Goal: Information Seeking & Learning: Learn about a topic

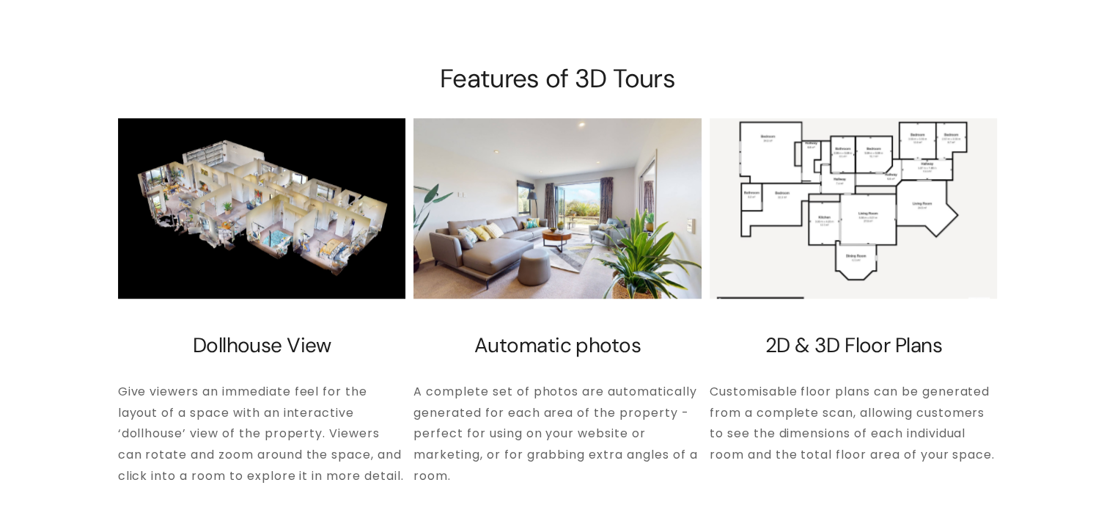
scroll to position [1117, 0]
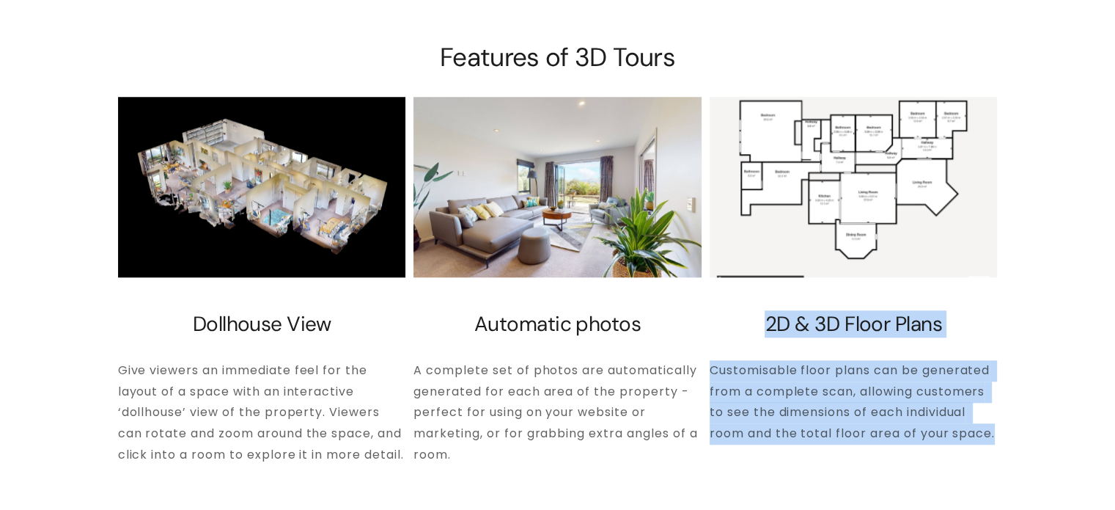
drag, startPoint x: 809, startPoint y: 284, endPoint x: 1012, endPoint y: 397, distance: 232.1
click at [1012, 397] on div "Features of 3D Tours Dollhouse View Give viewers an immediate feel for the layo…" at bounding box center [557, 255] width 1115 height 424
click at [1022, 388] on div "Features of 3D Tours Dollhouse View Give viewers an immediate feel for the layo…" at bounding box center [557, 255] width 1115 height 424
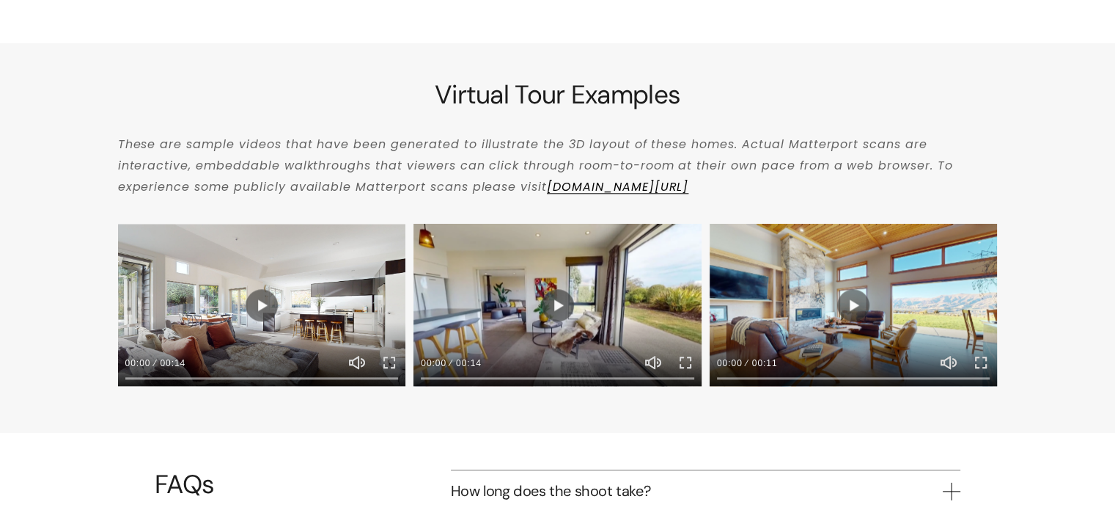
scroll to position [1703, 0]
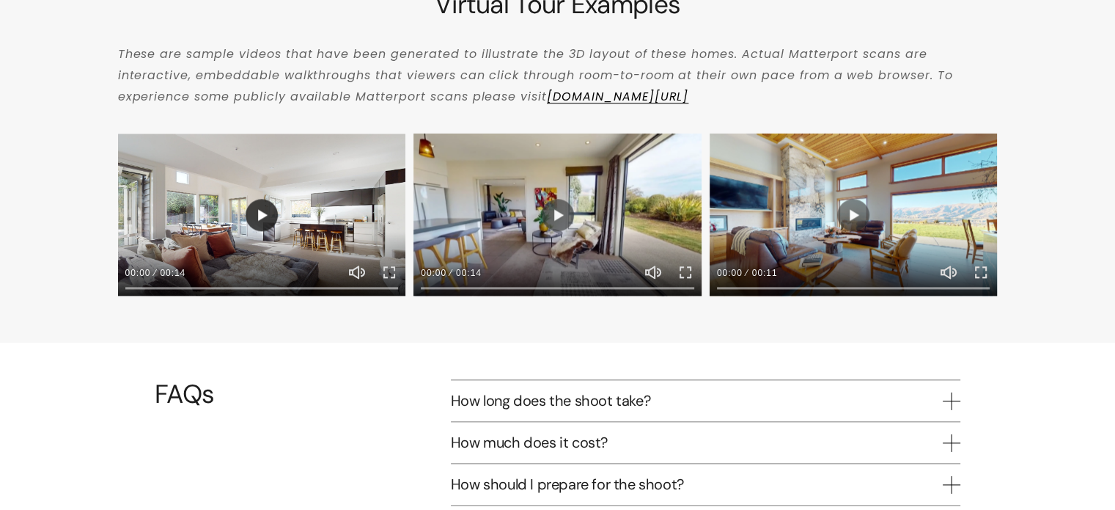
click at [260, 202] on button "Play" at bounding box center [262, 215] width 32 height 32
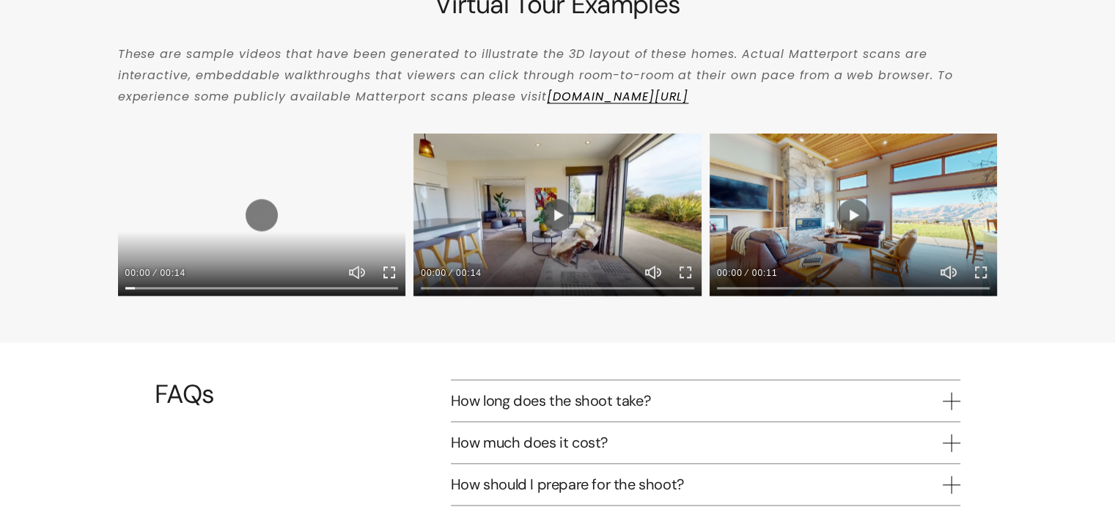
click at [391, 263] on button "Exit fullscreen Enter fullscreen" at bounding box center [390, 272] width 18 height 18
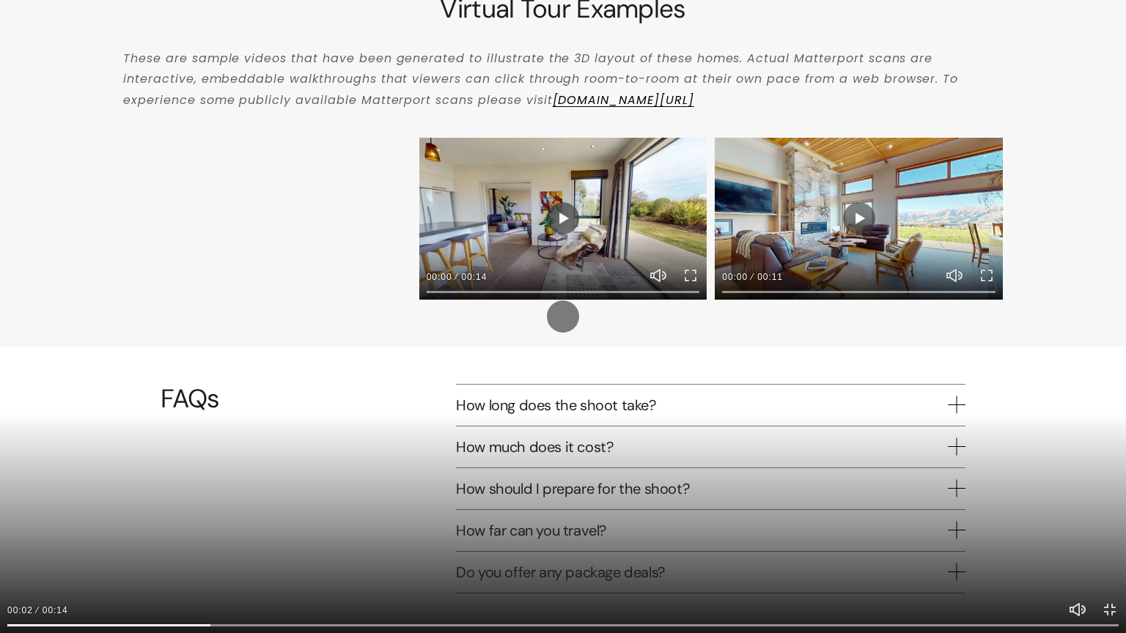
drag, startPoint x: 644, startPoint y: 331, endPoint x: 529, endPoint y: 397, distance: 132.1
click at [566, 414] on div at bounding box center [563, 316] width 1126 height 633
click at [569, 315] on button "Play" at bounding box center [563, 317] width 32 height 32
click at [1103, 509] on button "Exit fullscreen Enter fullscreen" at bounding box center [1110, 610] width 18 height 18
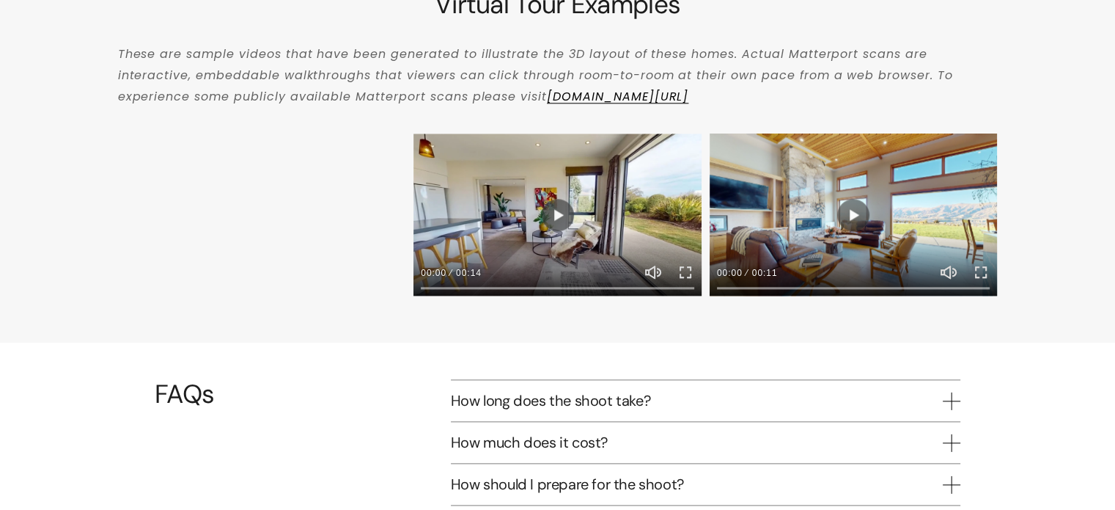
click at [550, 183] on div at bounding box center [558, 214] width 288 height 162
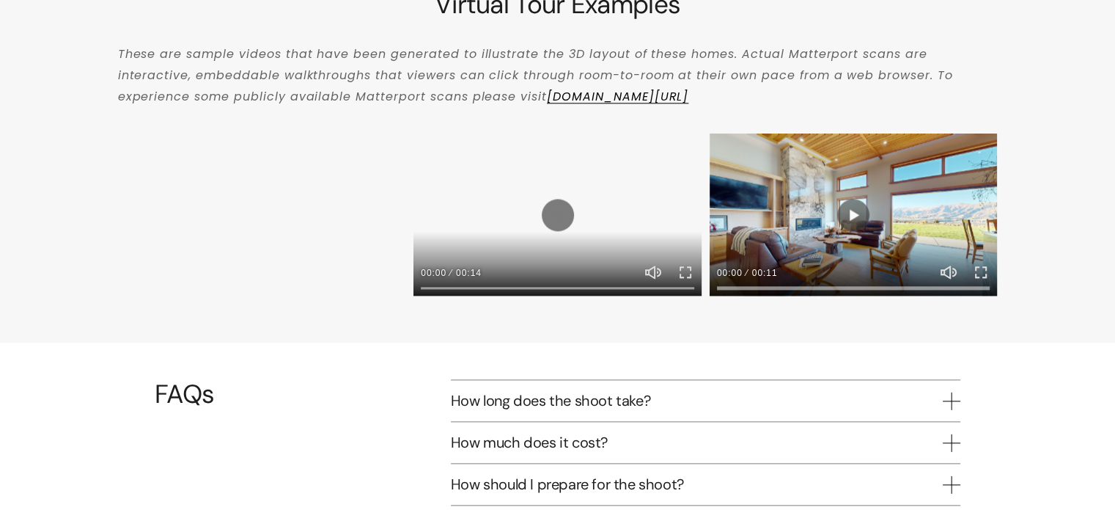
type input "48.15"
type input "1.75"
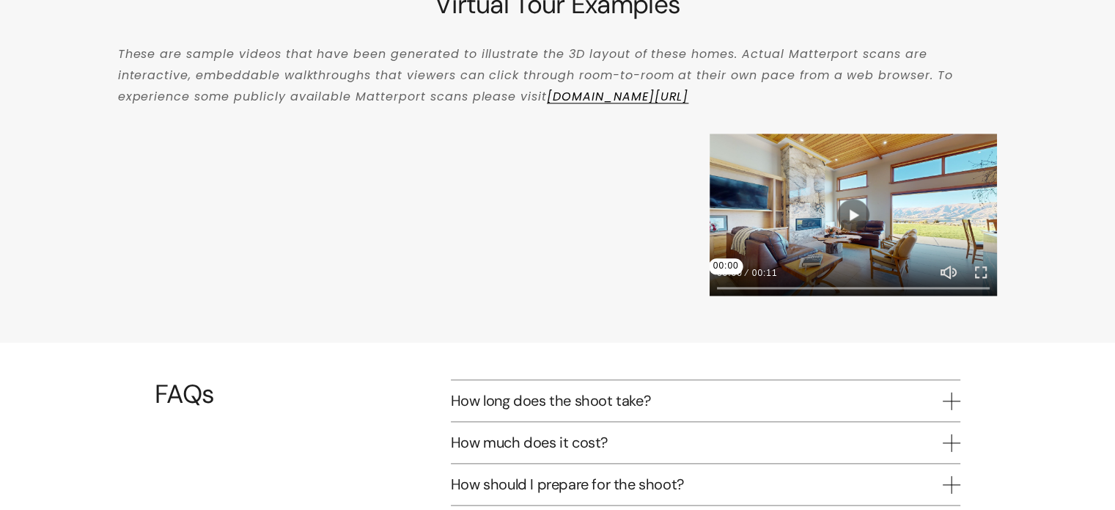
type input "50.03"
type input "3.67"
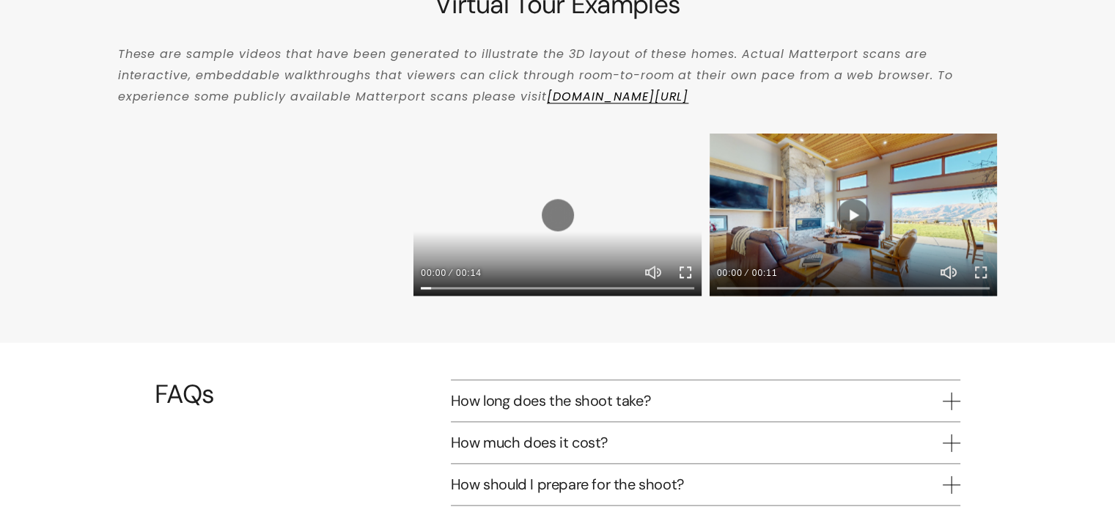
type input "51.86"
type input "5.55"
type input "53.69"
type input "7.43"
click at [684, 263] on button "Exit fullscreen Enter fullscreen" at bounding box center [686, 272] width 18 height 18
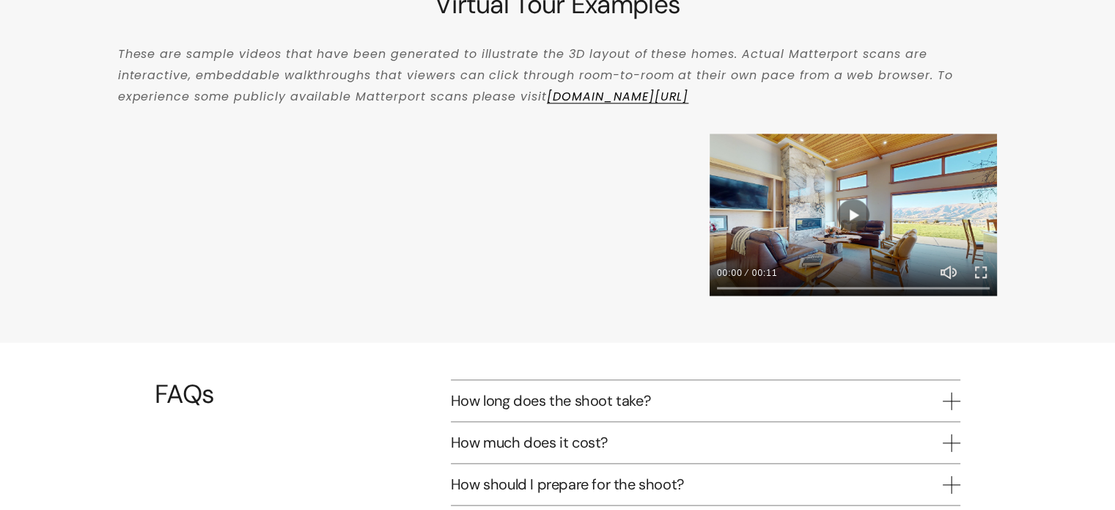
type input "55.87"
type input "9.66"
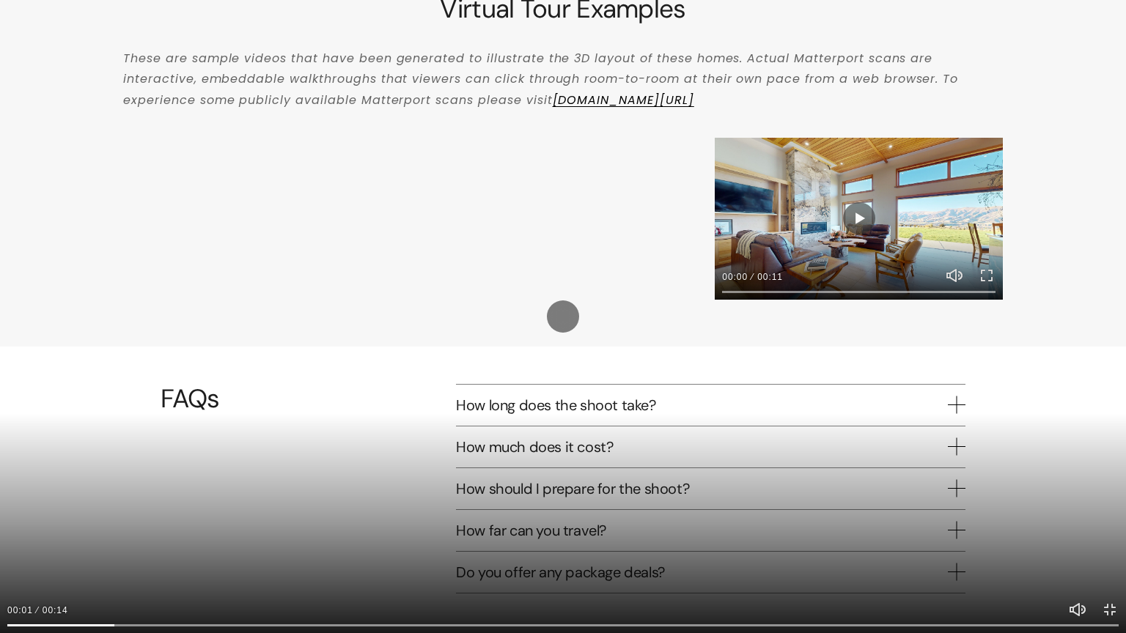
type input "57.59"
type input "11.43"
type input "59.34"
type input "13.23"
type input "61.16"
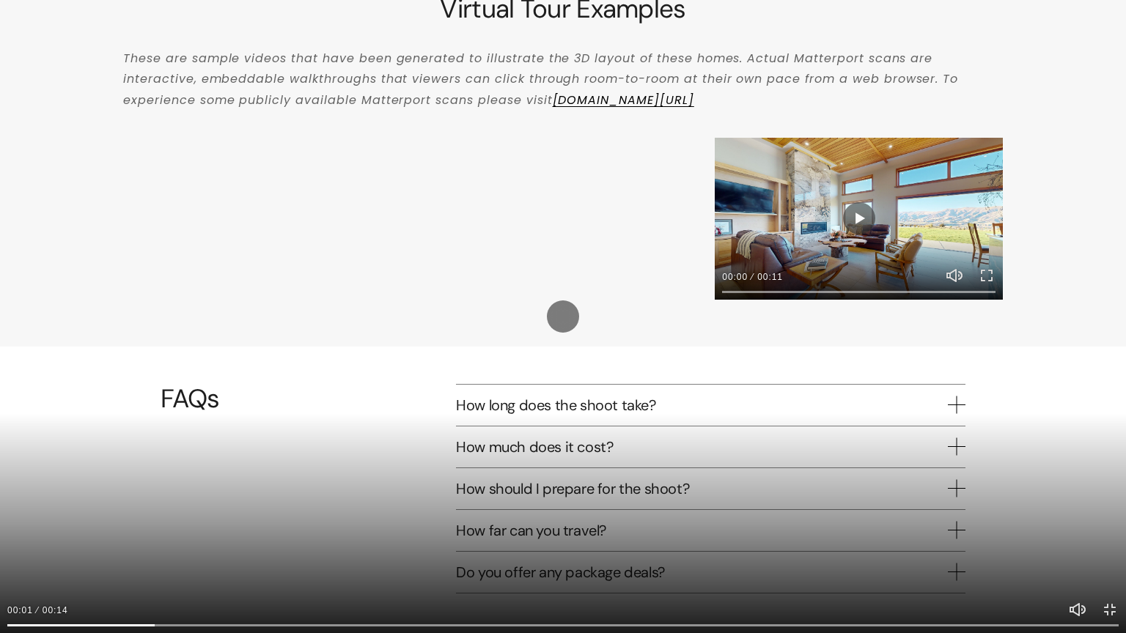
type input "15.1"
type input "62.99"
type input "16.98"
type input "64.84"
type input "18.86"
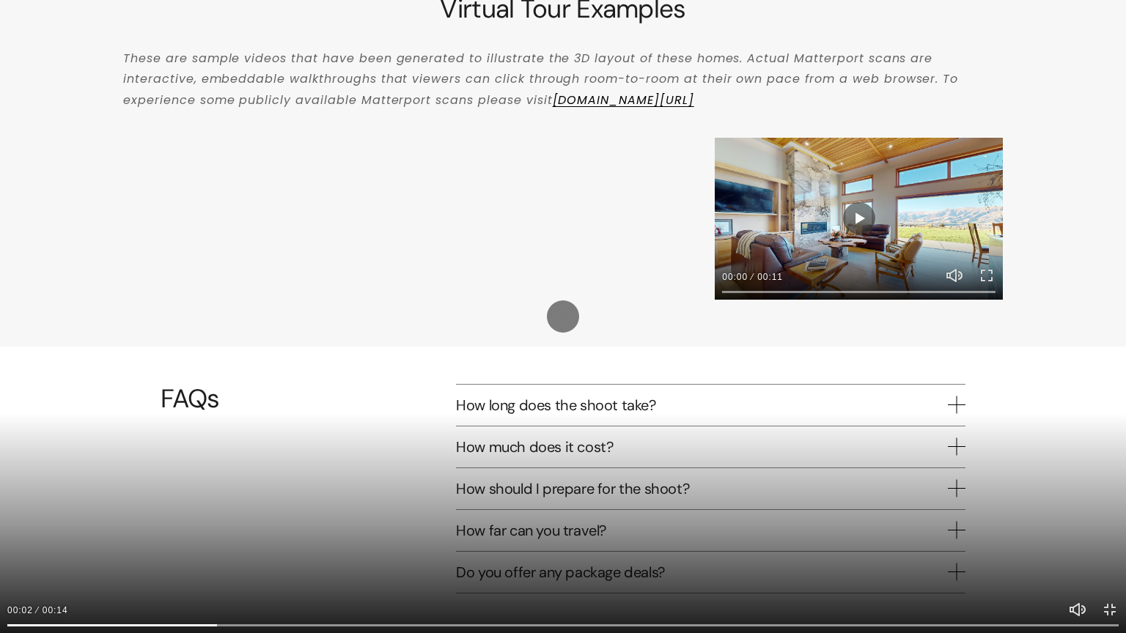
type input "66.65"
type input "20.72"
type input "68.49"
type input "22.6"
type input "70.32"
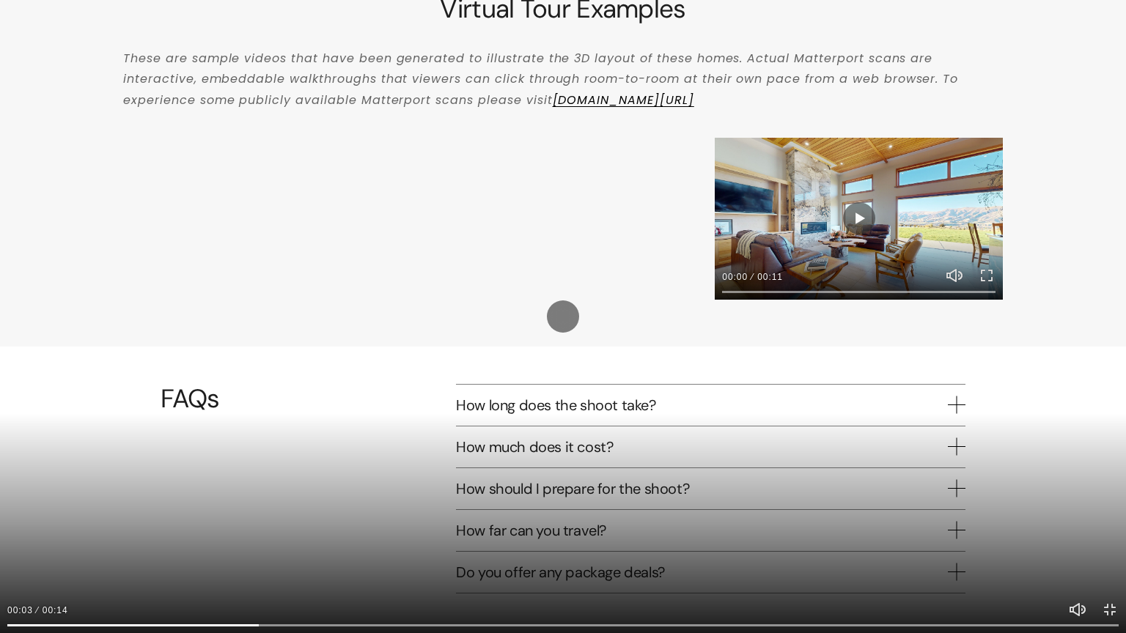
type input "24.48"
type input "72.15"
type input "26.36"
type input "73.97"
type input "28.23"
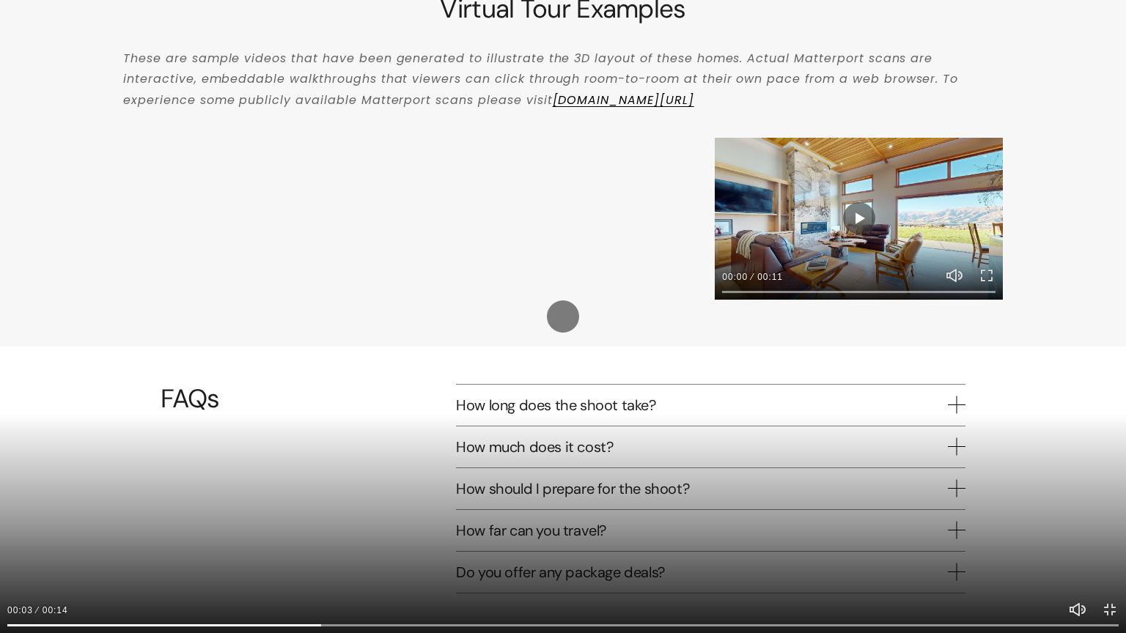
type input "75.81"
type input "30.11"
type input "77.63"
type input "31.99"
type input "79.47"
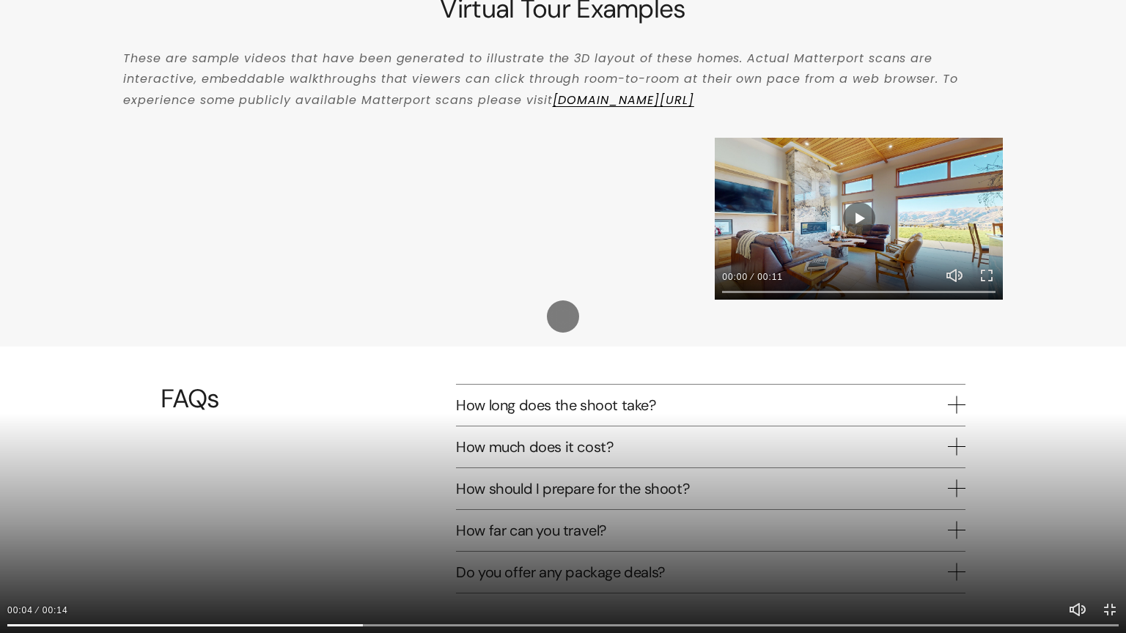
type input "33.86"
type input "81.3"
type input "35.74"
type input "83.12"
type input "37.62"
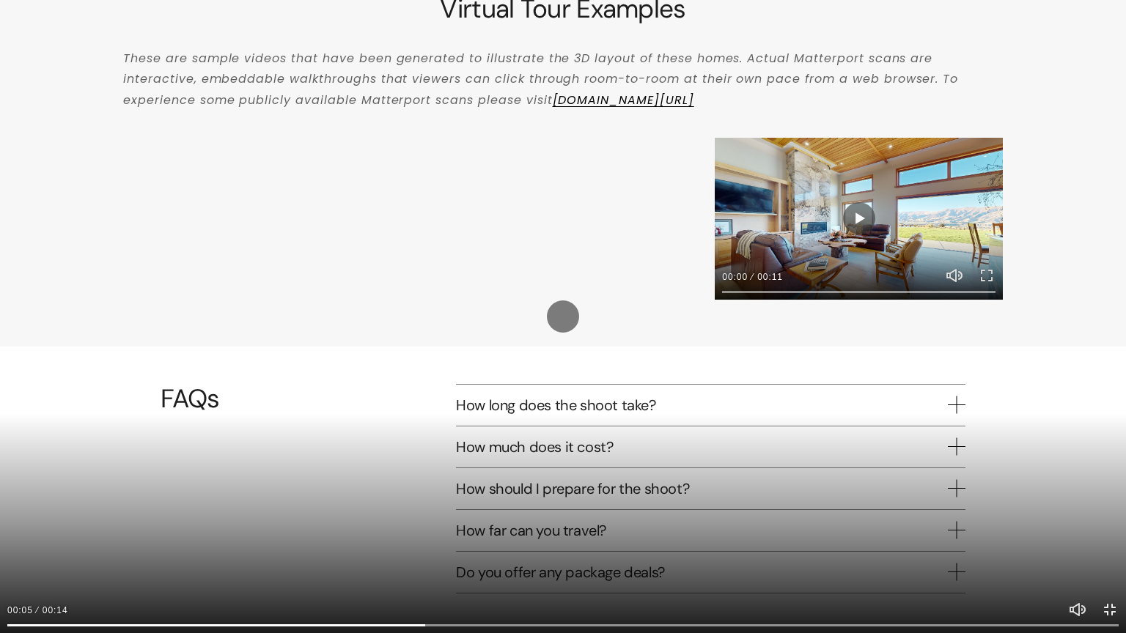
type input "85.03"
type input "39.56"
click at [1110, 509] on button "Exit fullscreen Enter fullscreen" at bounding box center [1110, 610] width 18 height 18
type input "87.23"
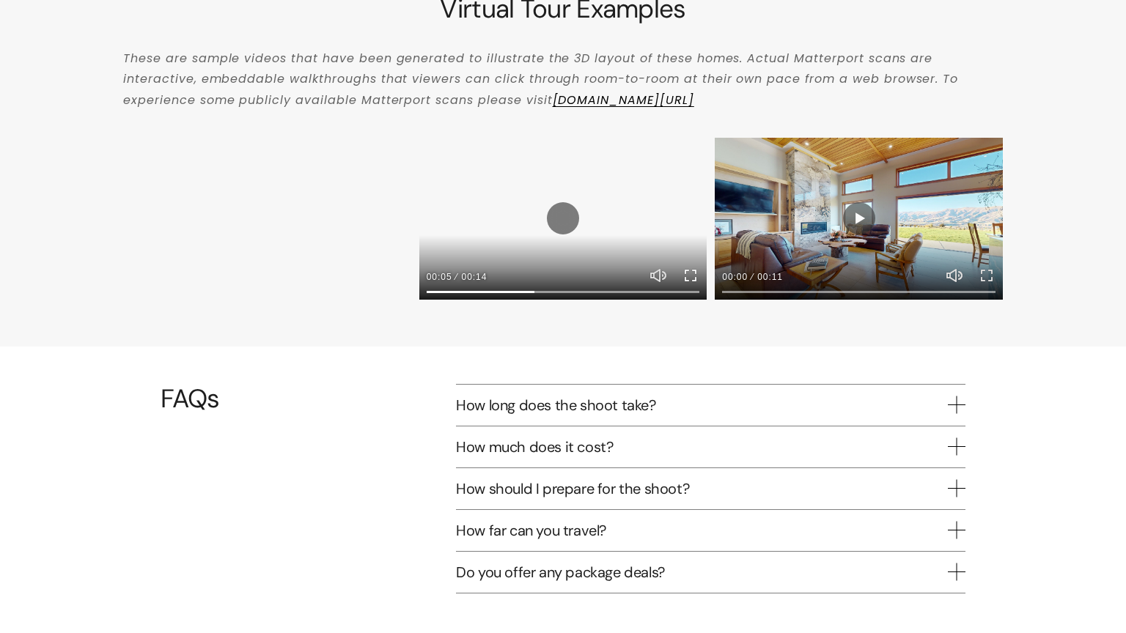
type input "41.82"
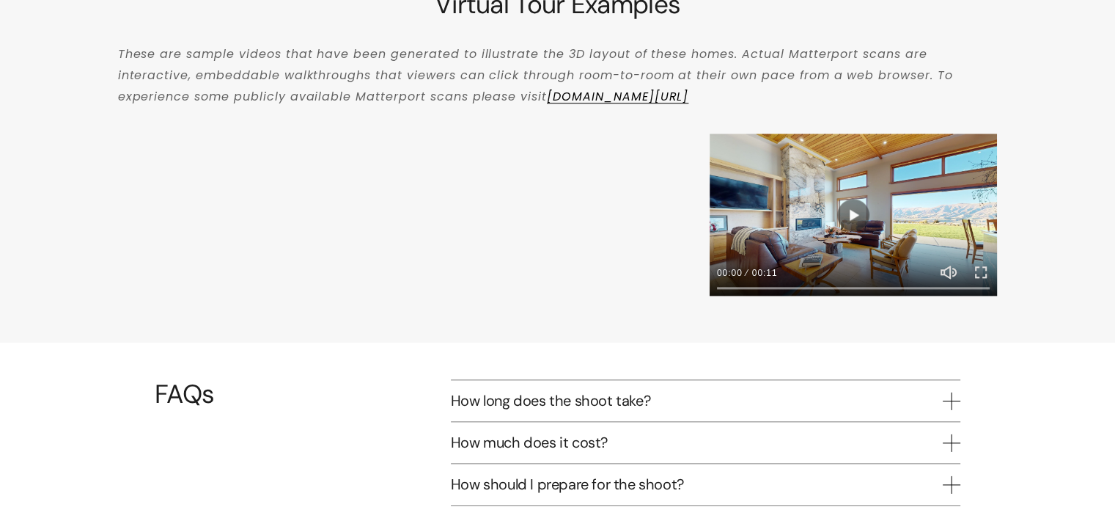
type input "88.83"
type input "43.46"
type input "90.66"
type input "45.34"
type input "92.49"
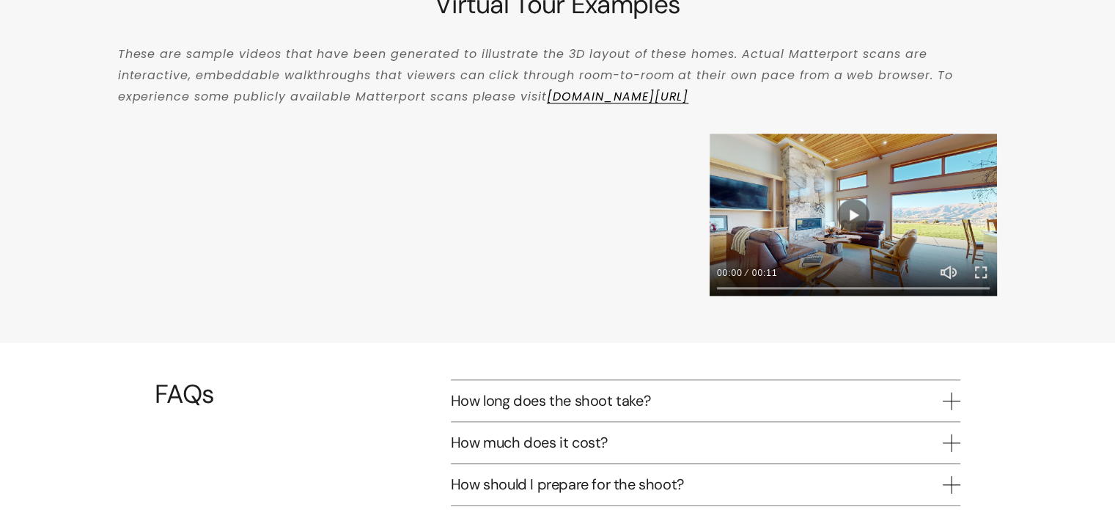
type input "47.21"
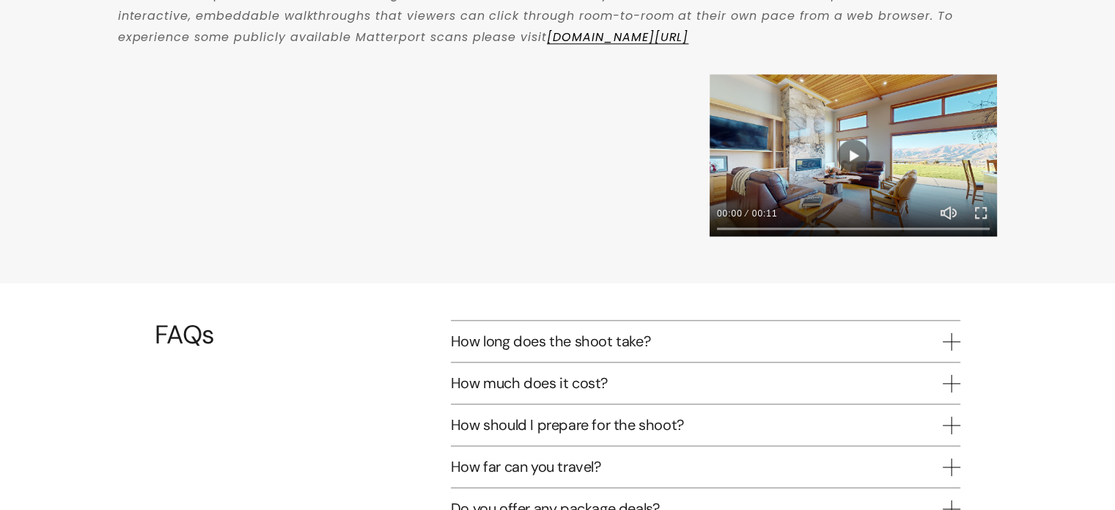
type input "94.34"
type input "49.1"
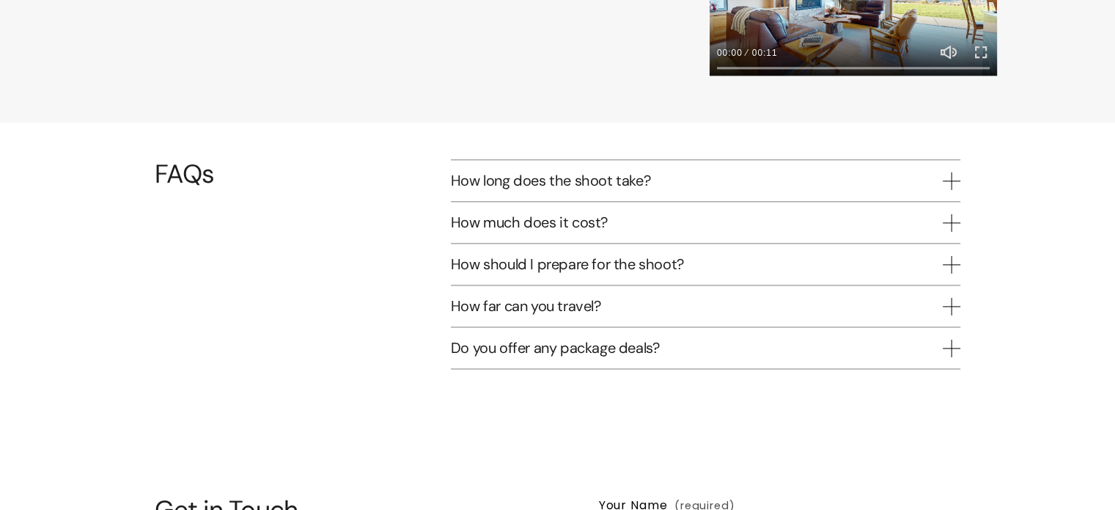
type input "96.15"
type input "50.96"
click at [647, 171] on span "How long does the shoot take?" at bounding box center [697, 180] width 492 height 19
type input "98.13"
type input "52.99"
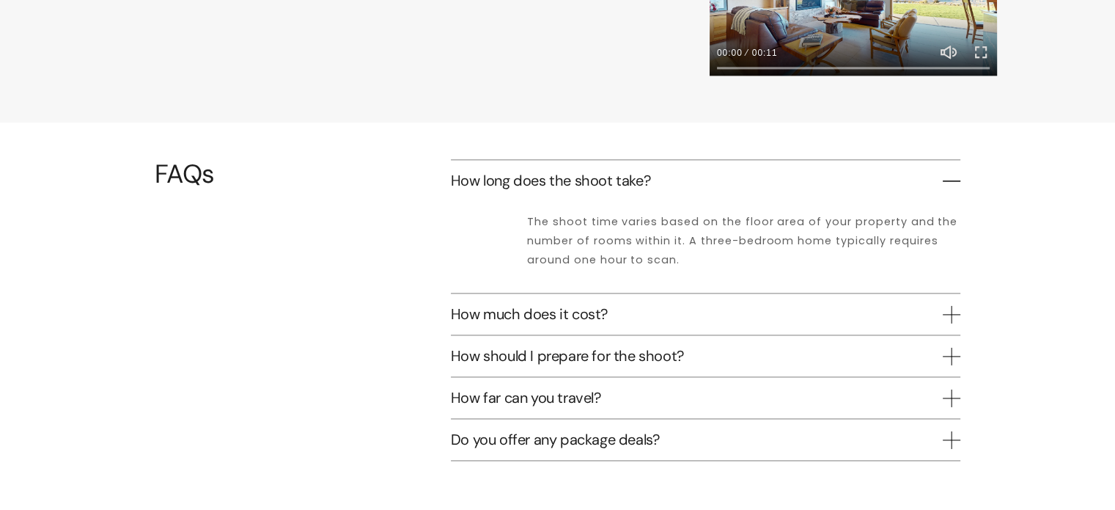
type input "99.92"
type input "54.83"
type input "100"
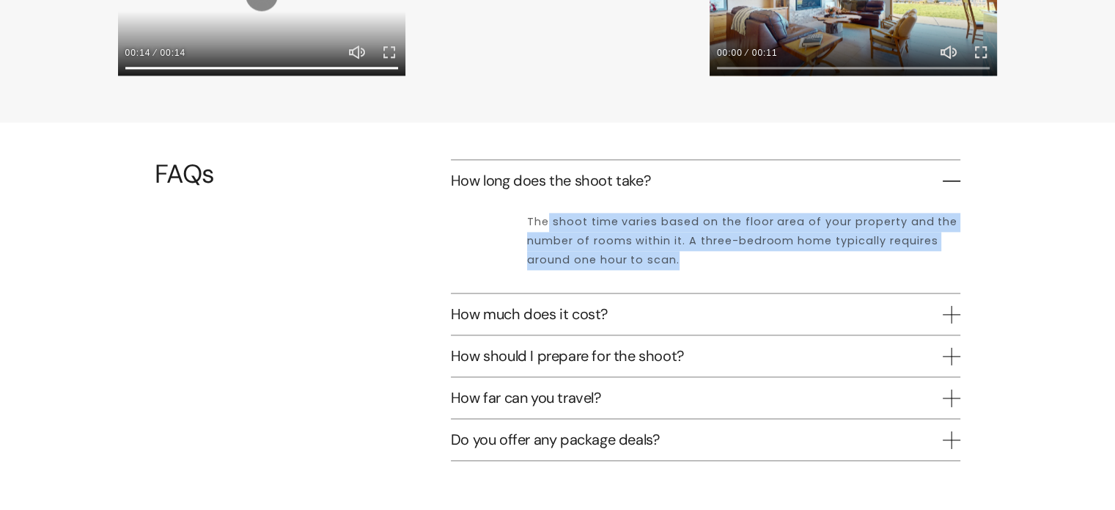
drag, startPoint x: 719, startPoint y: 225, endPoint x: 753, endPoint y: 245, distance: 39.7
click at [753, 245] on div "The shoot time varies based on the floor area of your property and the number o…" at bounding box center [706, 247] width 510 height 92
click at [861, 247] on p "The shoot time varies based on the floor area of your property and the number o…" at bounding box center [743, 241] width 433 height 57
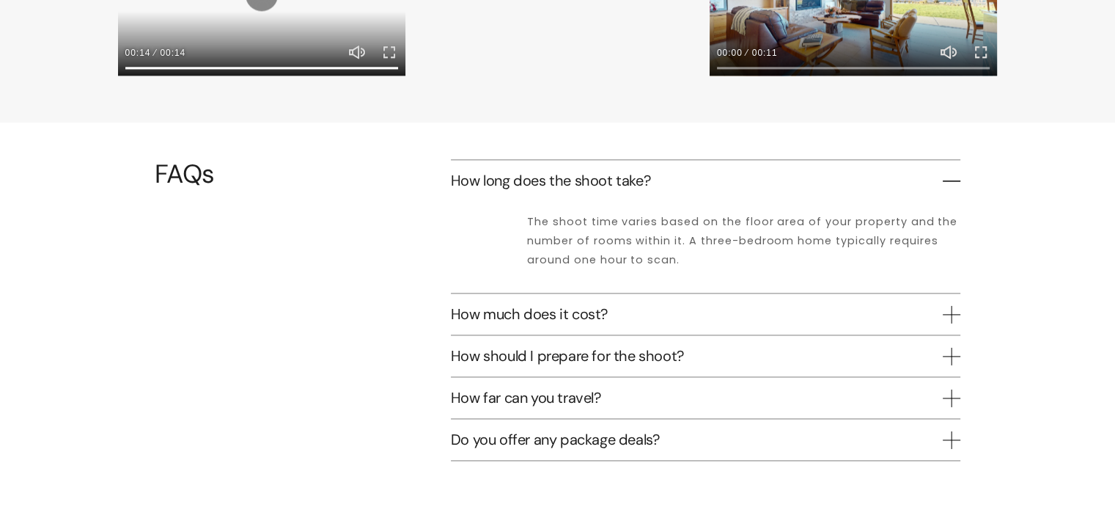
click at [695, 175] on span "How long does the shoot take?" at bounding box center [697, 180] width 492 height 19
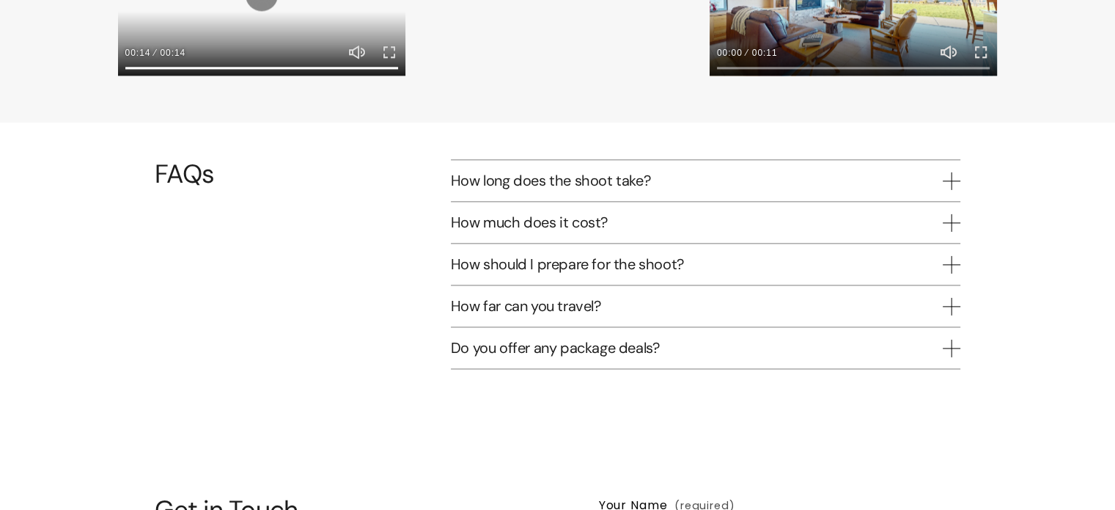
click at [617, 213] on span "How much does it cost?" at bounding box center [697, 222] width 492 height 19
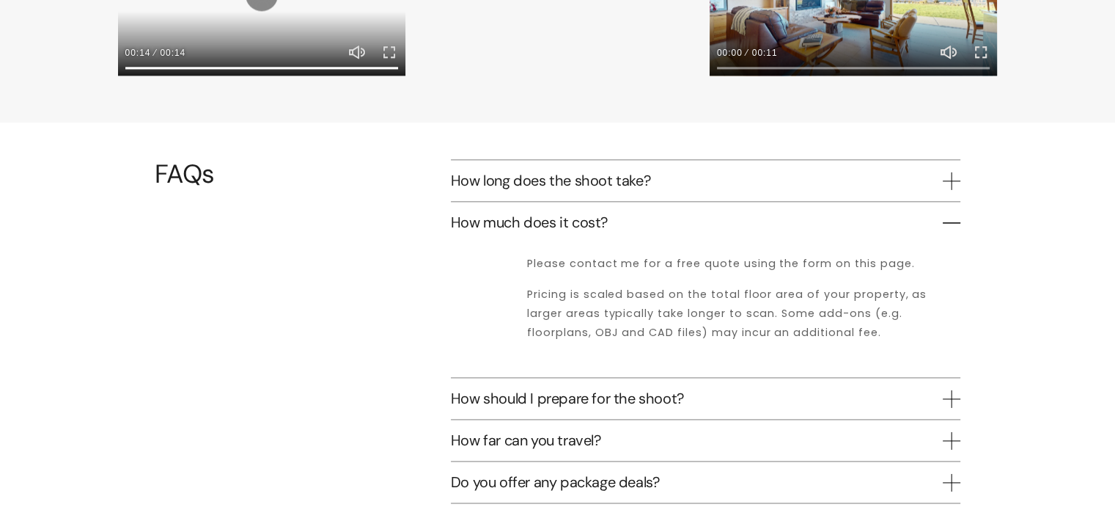
click at [617, 213] on span "How much does it cost?" at bounding box center [697, 222] width 492 height 19
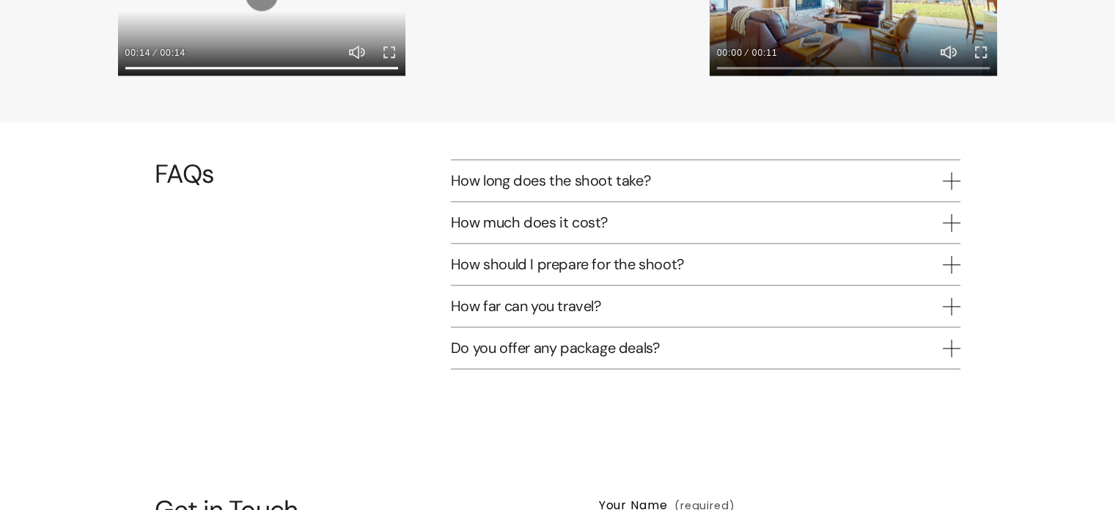
type input "100"
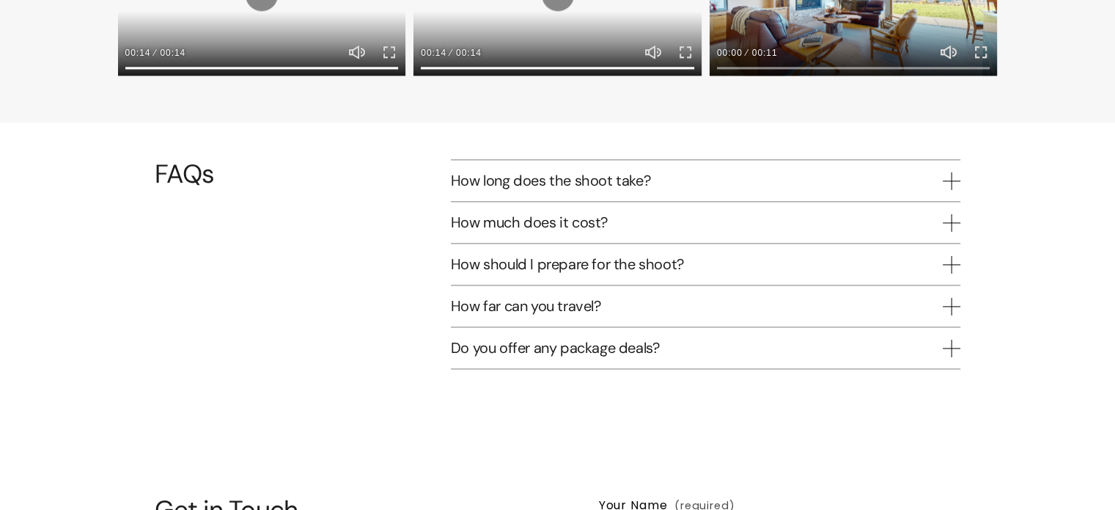
click at [625, 202] on button "How much does it cost?" at bounding box center [706, 222] width 510 height 41
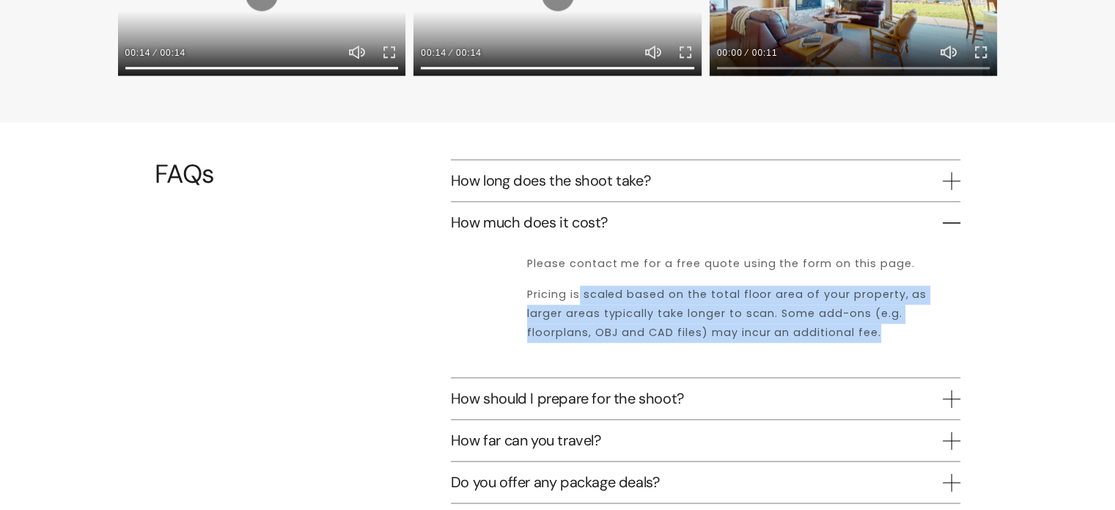
drag, startPoint x: 867, startPoint y: 319, endPoint x: 581, endPoint y: 278, distance: 289.6
click at [581, 285] on p "Pricing is scaled based on the total floor area of your property, as larger are…" at bounding box center [743, 313] width 433 height 57
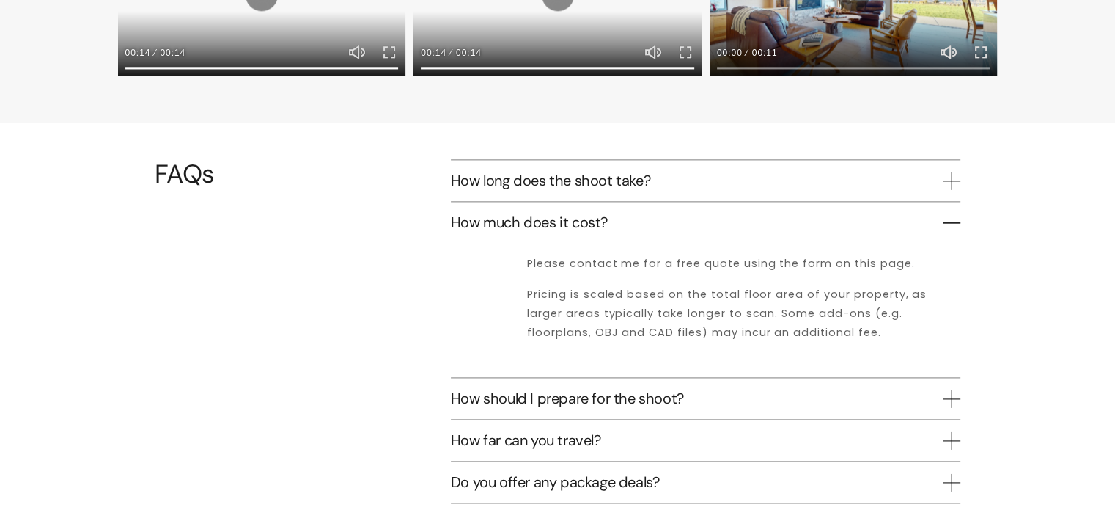
drag, startPoint x: 622, startPoint y: 201, endPoint x: 658, endPoint y: 216, distance: 39.1
click at [622, 213] on span "How much does it cost?" at bounding box center [697, 222] width 492 height 19
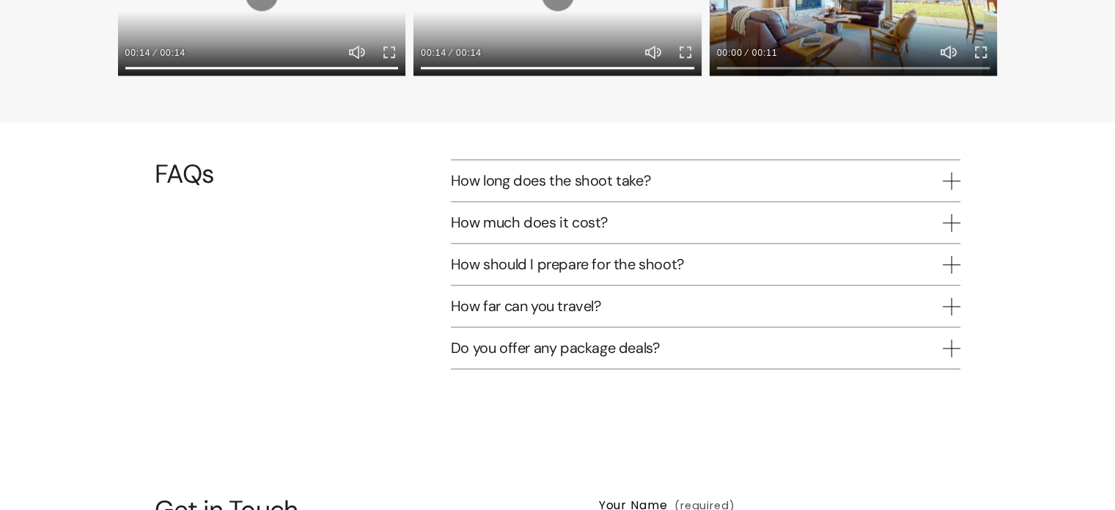
click at [643, 254] on span "How should I prepare for the shoot?" at bounding box center [697, 263] width 492 height 19
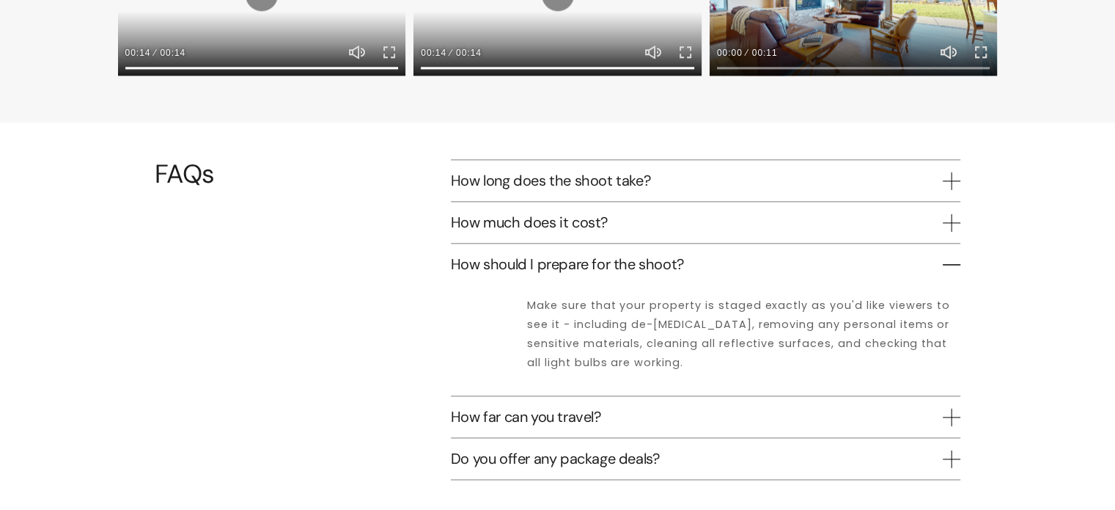
click at [643, 254] on span "How should I prepare for the shoot?" at bounding box center [697, 263] width 492 height 19
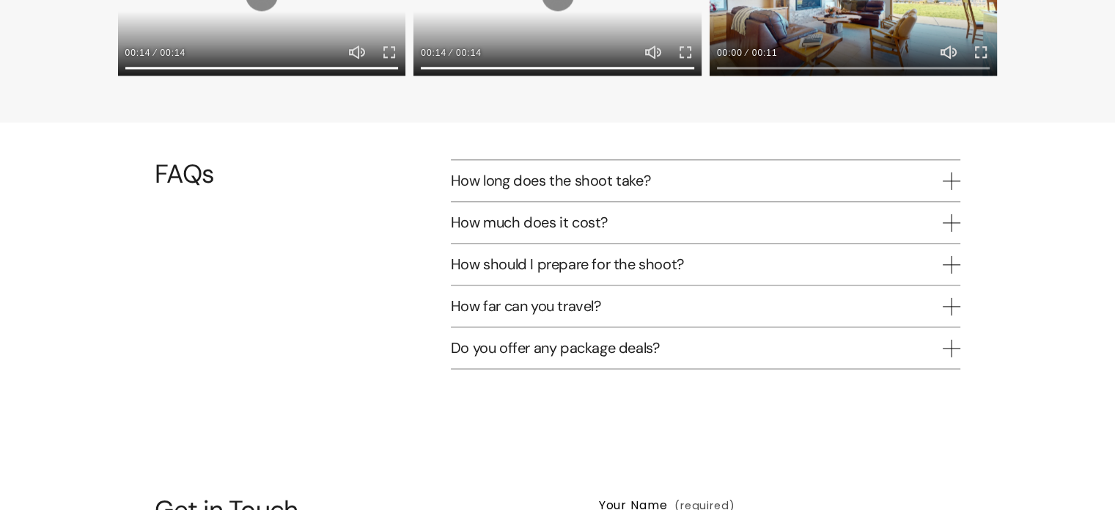
click at [644, 213] on span "How much does it cost?" at bounding box center [697, 222] width 492 height 19
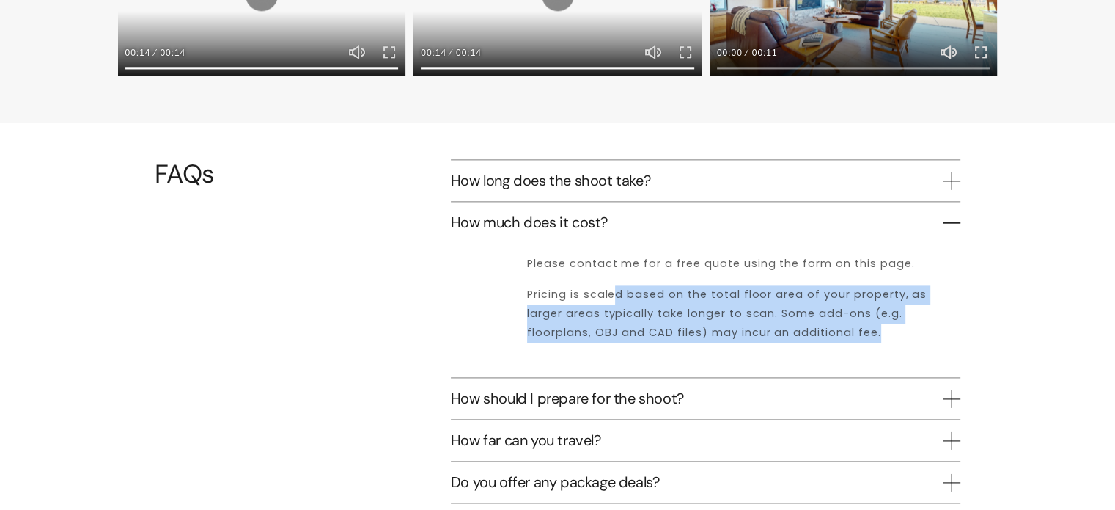
drag, startPoint x: 822, startPoint y: 317, endPoint x: 616, endPoint y: 267, distance: 212.0
click at [616, 267] on div "Please contact me for a free quote using the form on this page. Pricing is scal…" at bounding box center [743, 309] width 433 height 111
click at [606, 254] on div at bounding box center [606, 254] width 0 height 0
drag, startPoint x: 564, startPoint y: 181, endPoint x: 554, endPoint y: 202, distance: 22.6
click at [561, 186] on button "How long does the shoot take?" at bounding box center [706, 180] width 510 height 41
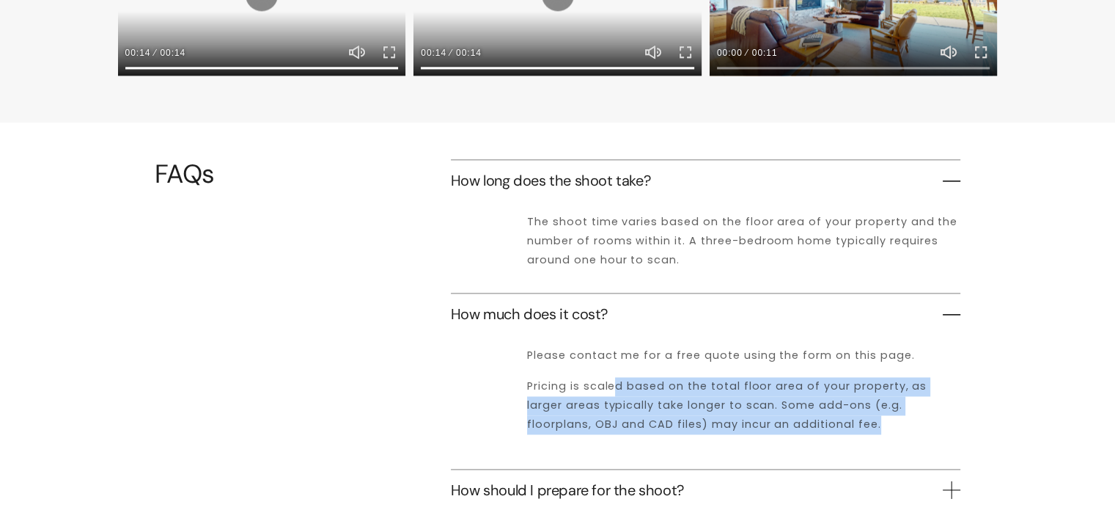
click at [554, 202] on ul "How long does the shoot take? The shoot time varies based on the floor area of …" at bounding box center [706, 376] width 510 height 435
drag, startPoint x: 584, startPoint y: 152, endPoint x: 1079, endPoint y: 202, distance: 498.2
click at [588, 160] on button "How long does the shoot take?" at bounding box center [706, 180] width 510 height 41
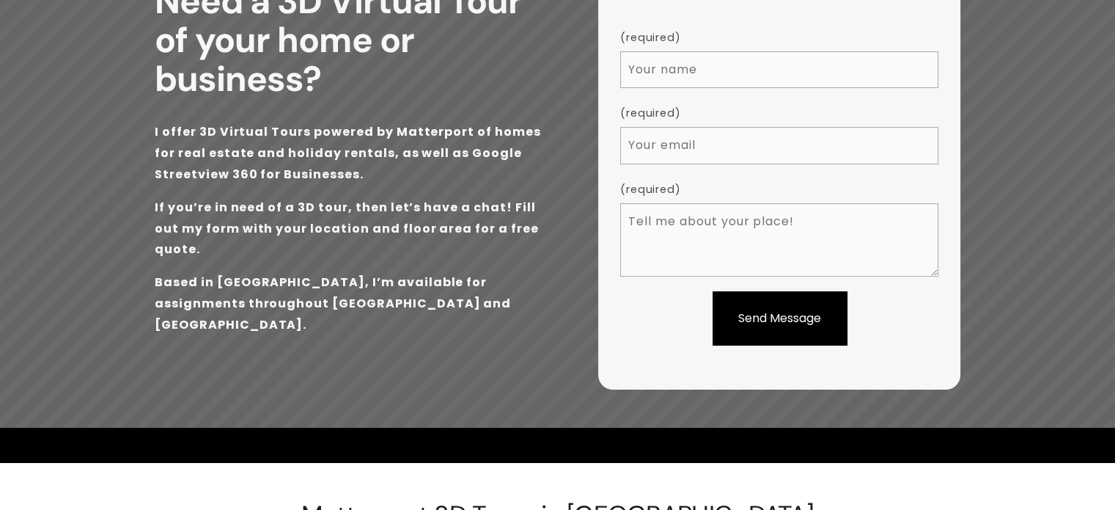
scroll to position [0, 0]
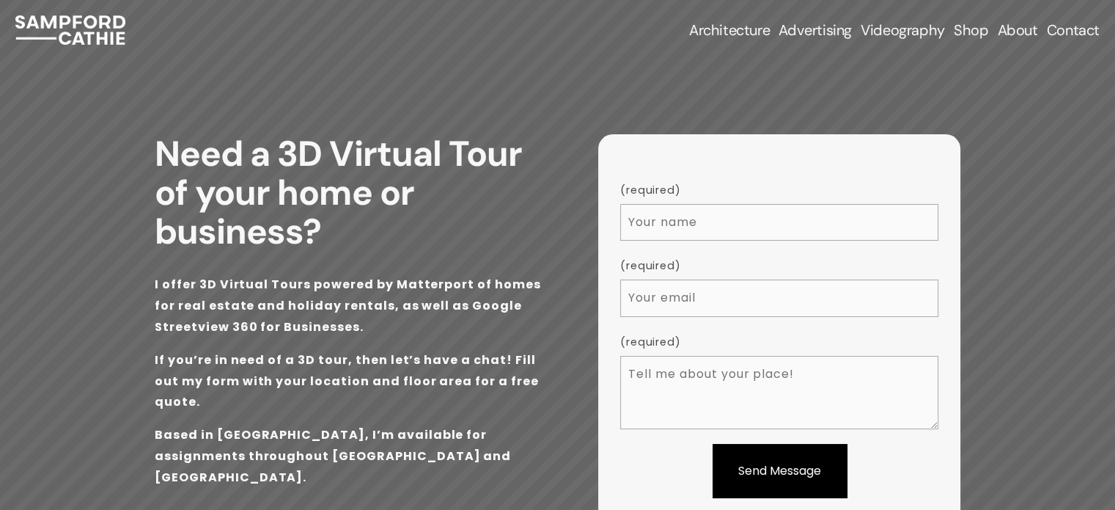
click at [919, 37] on link "Videography" at bounding box center [903, 30] width 84 height 21
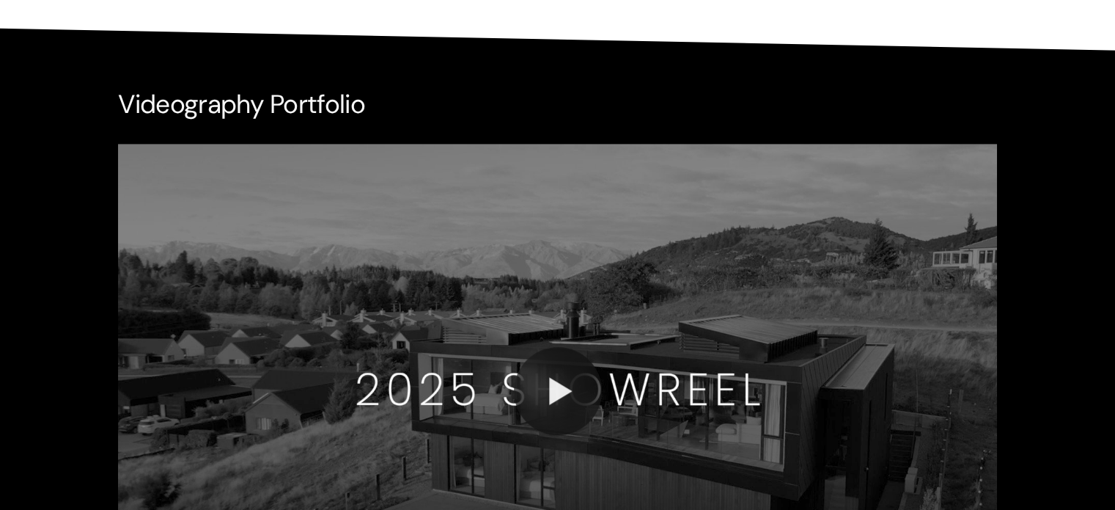
scroll to position [1027, 0]
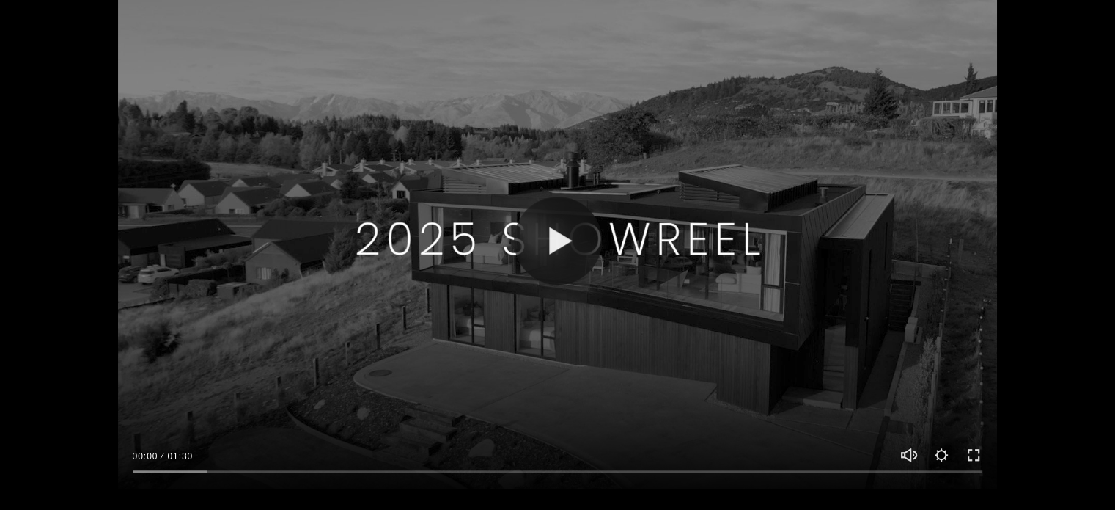
click at [601, 229] on div at bounding box center [558, 240] width 880 height 495
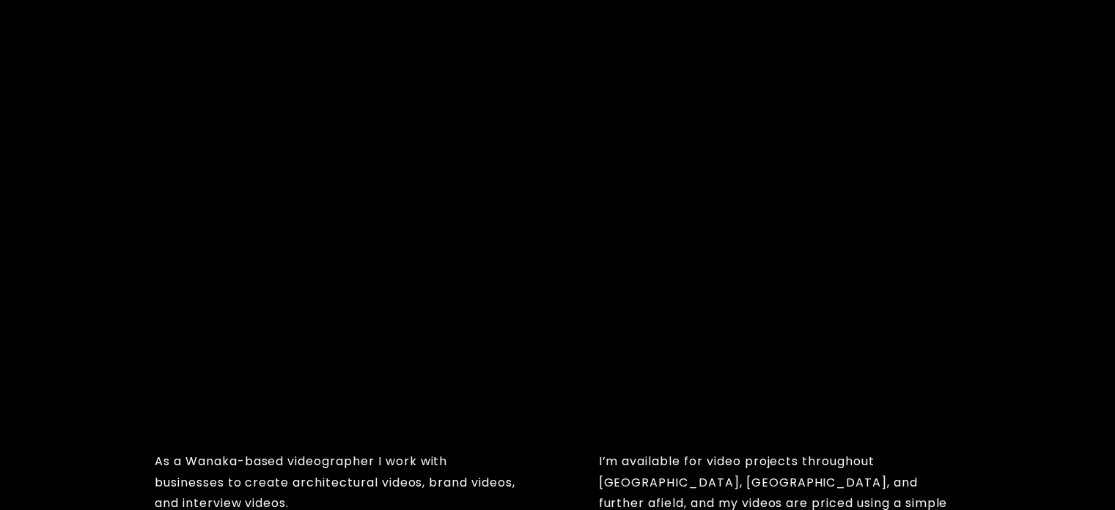
scroll to position [1008, 0]
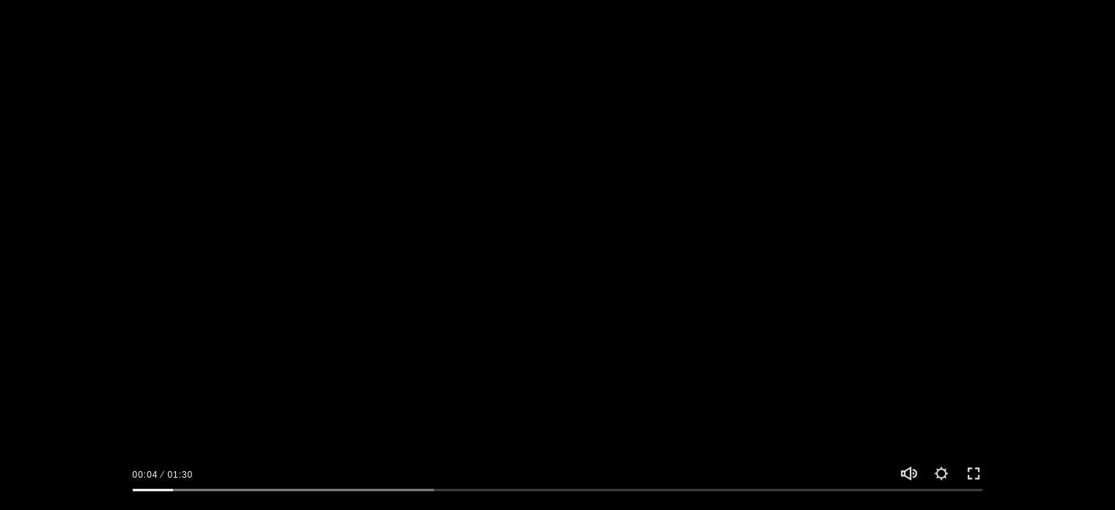
click at [229, 482] on div at bounding box center [558, 485] width 880 height 43
click at [230, 489] on input "Seek" at bounding box center [558, 489] width 851 height 10
click at [392, 494] on input "Seek" at bounding box center [558, 489] width 851 height 10
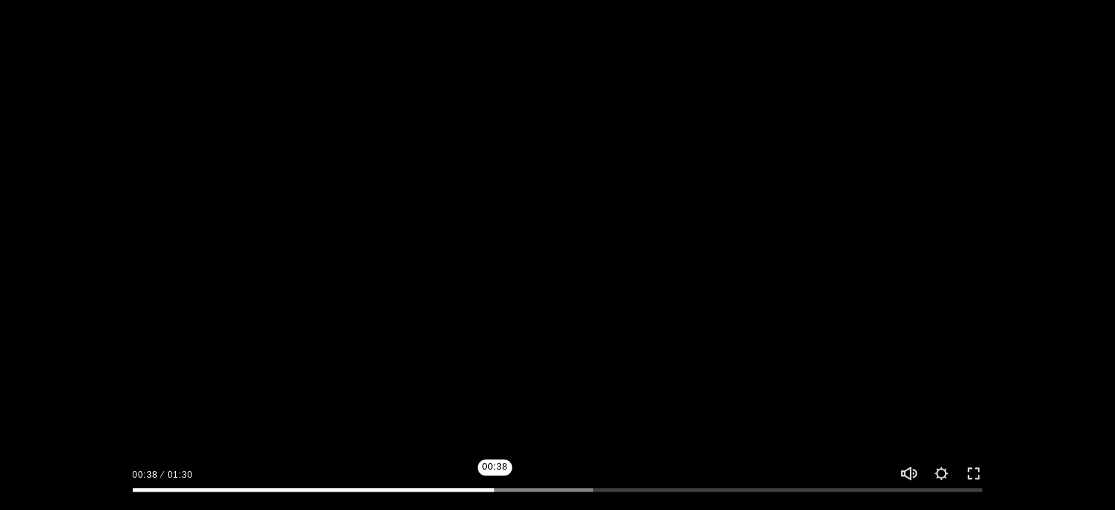
click at [495, 494] on input "Seek" at bounding box center [558, 489] width 851 height 10
click at [554, 491] on input "Seek" at bounding box center [558, 489] width 851 height 10
click at [622, 488] on input "Seek" at bounding box center [558, 489] width 851 height 10
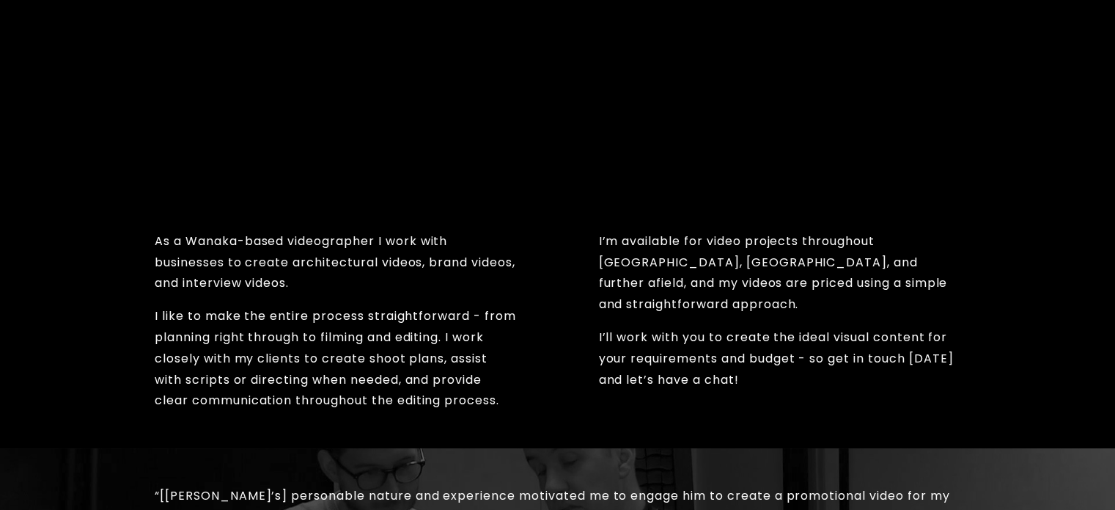
scroll to position [788, 0]
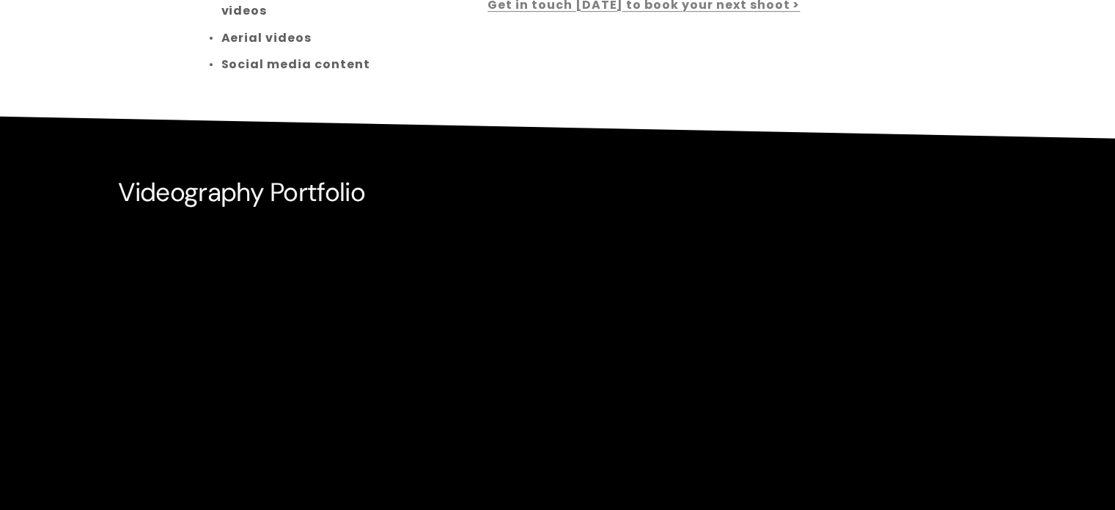
type input "61.55"
